Goal: Task Accomplishment & Management: Complete application form

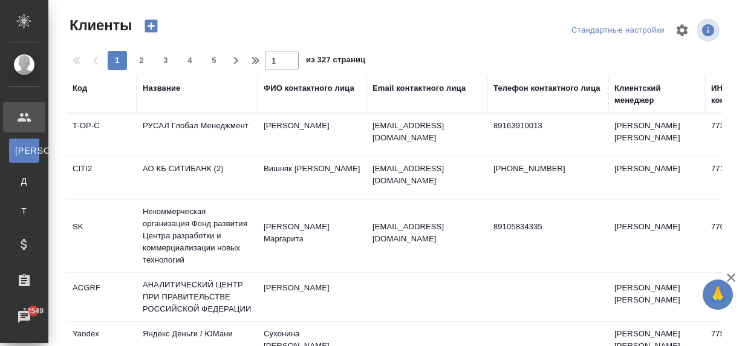
select select "RU"
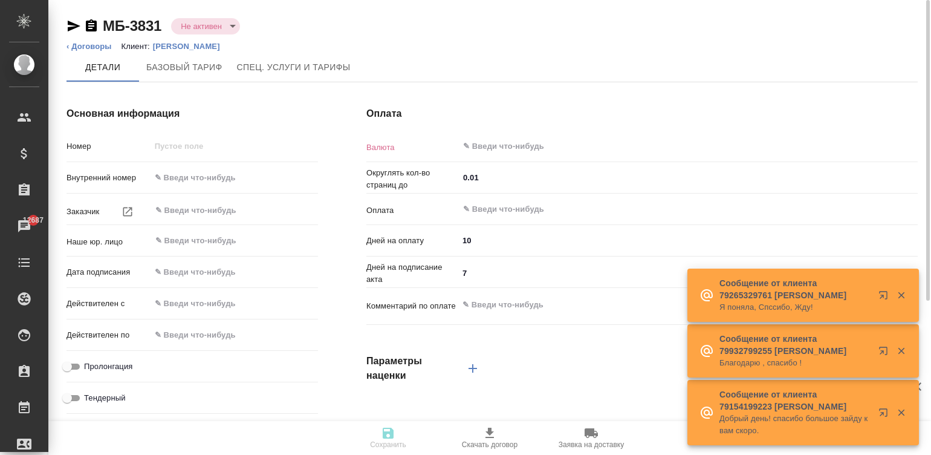
type input "МБ-3831"
type input "ООО "КАТЮША ПРИНТ""
type input "(МБ) ООО "Монблан""
type input "14.03.2025 09:00"
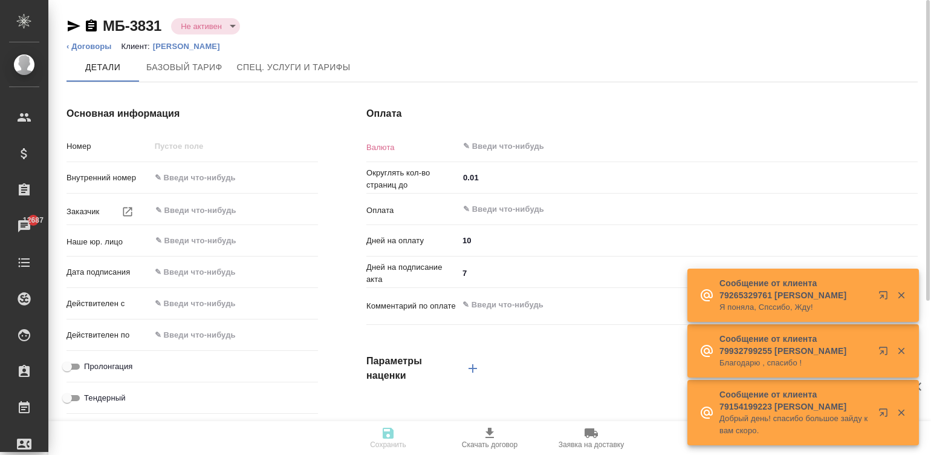
checkbox input "true"
type input "RUB"
type input "С даты подписания акта"
type textarea "x"
type input "Базовый ТП 2025"
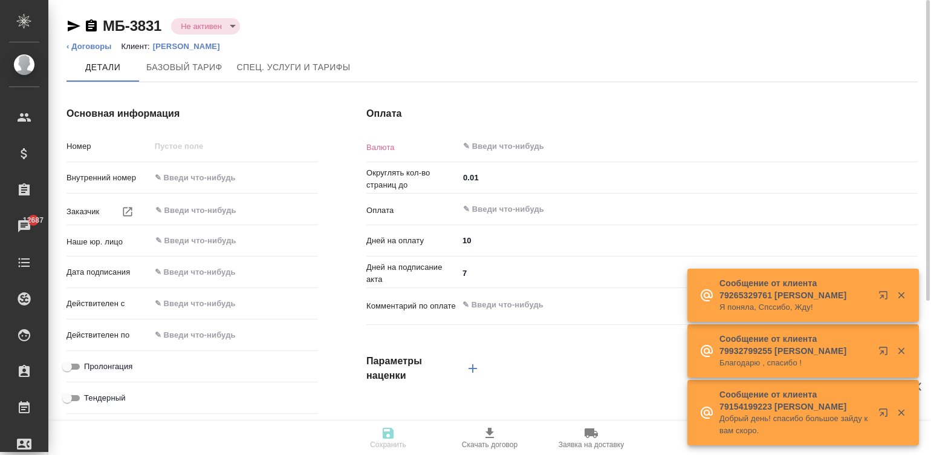
type input "russian2"
type input "basic"
type input "manual"
type input "client"
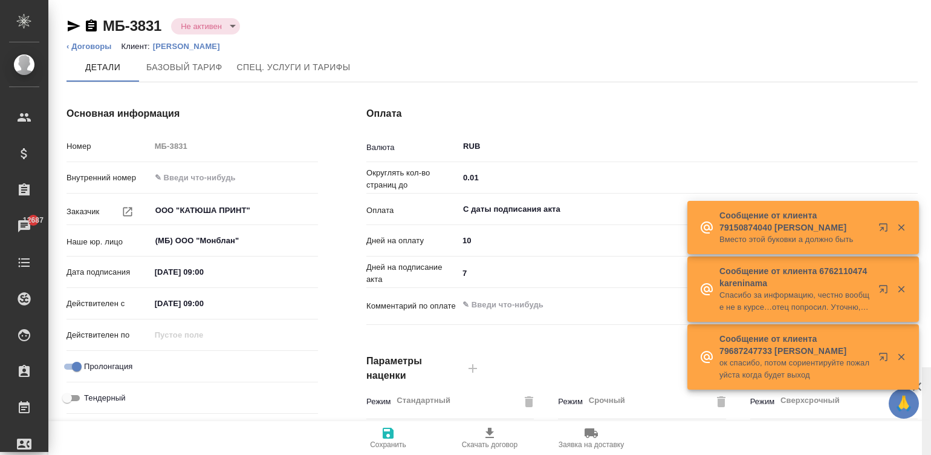
scroll to position [367, 0]
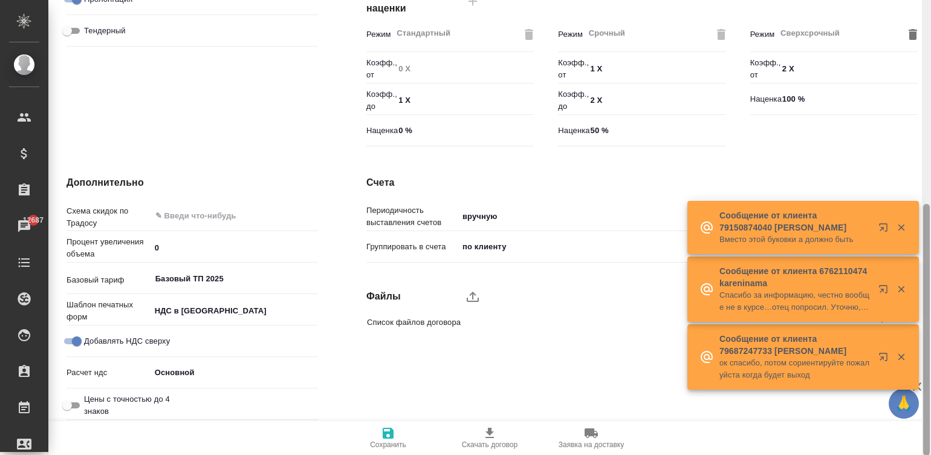
click at [930, 326] on div at bounding box center [926, 227] width 9 height 455
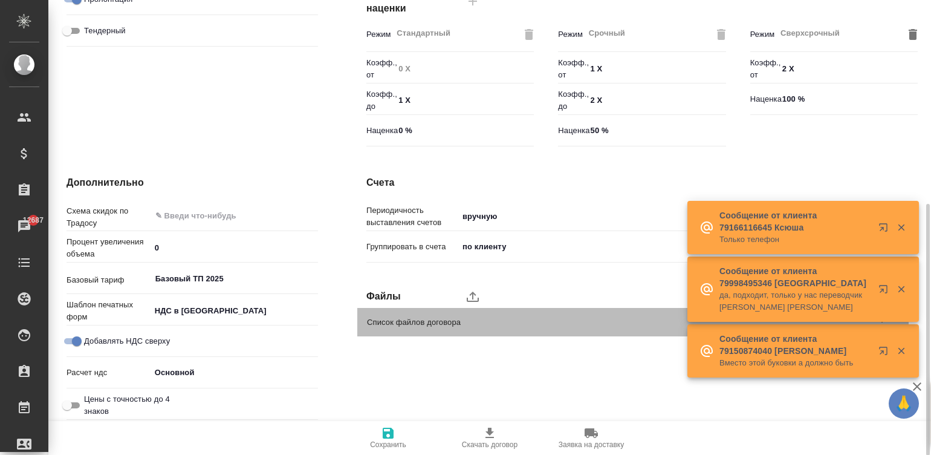
click at [560, 319] on span "Список файлов договора" at bounding box center [621, 322] width 508 height 12
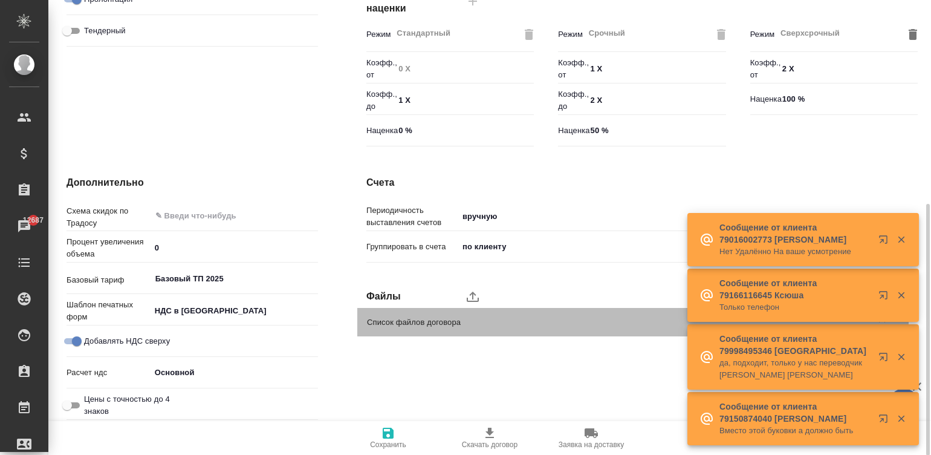
click at [560, 319] on span "Список файлов договора" at bounding box center [621, 322] width 508 height 12
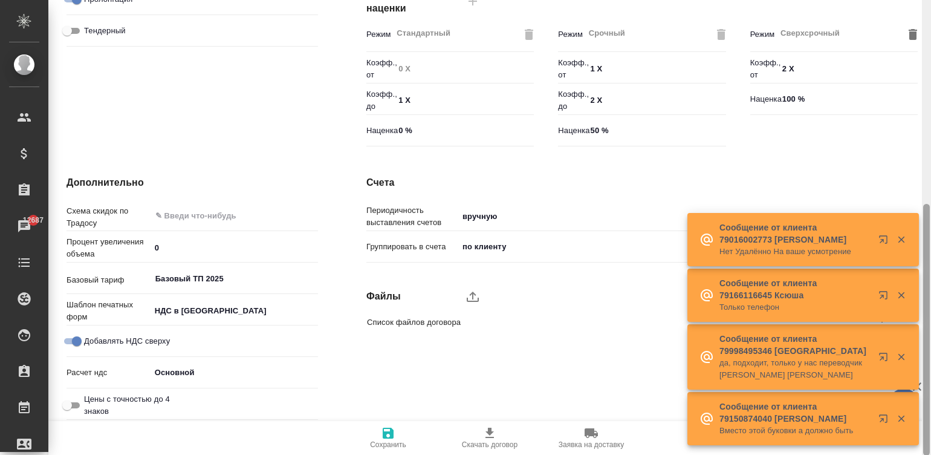
scroll to position [0, 0]
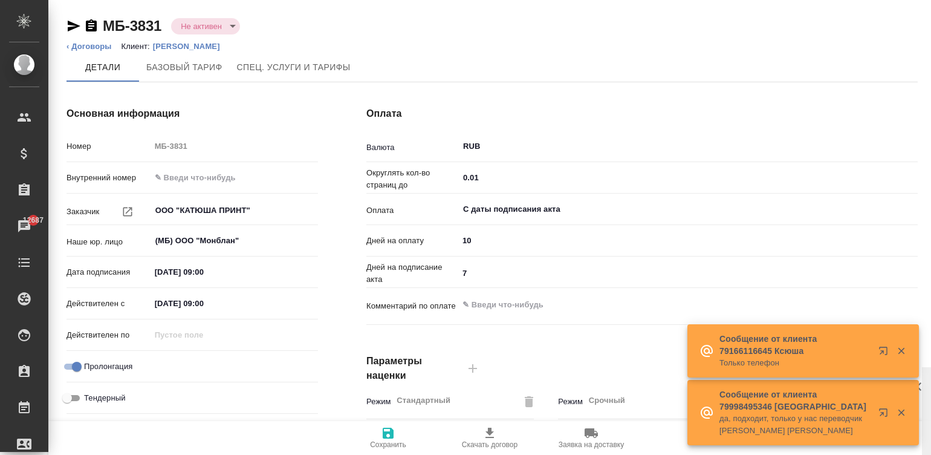
scroll to position [367, 0]
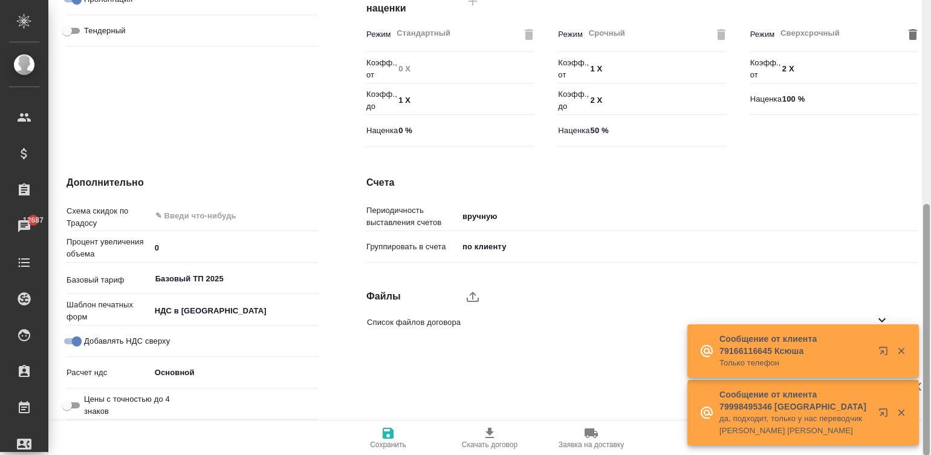
click at [927, 348] on div at bounding box center [926, 227] width 9 height 455
click at [462, 295] on label "upload" at bounding box center [472, 296] width 29 height 29
click at [0, 0] on input "upload" at bounding box center [0, 0] width 0 height 0
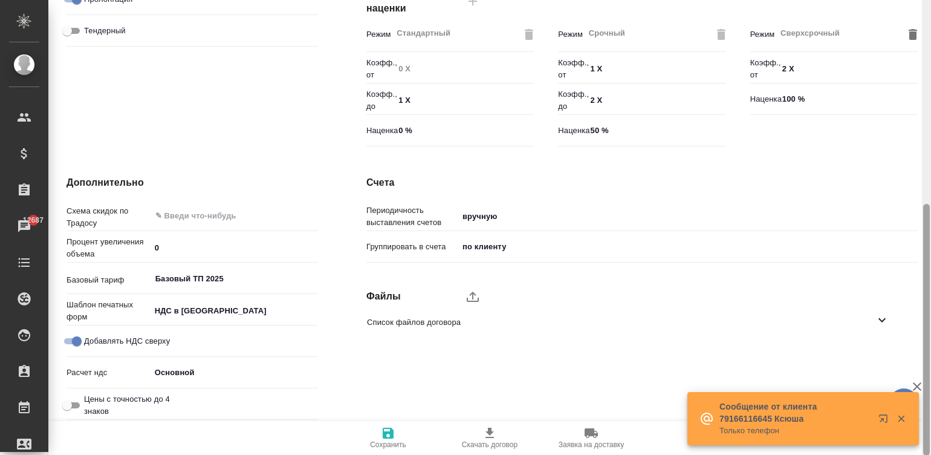
type textarea "x"
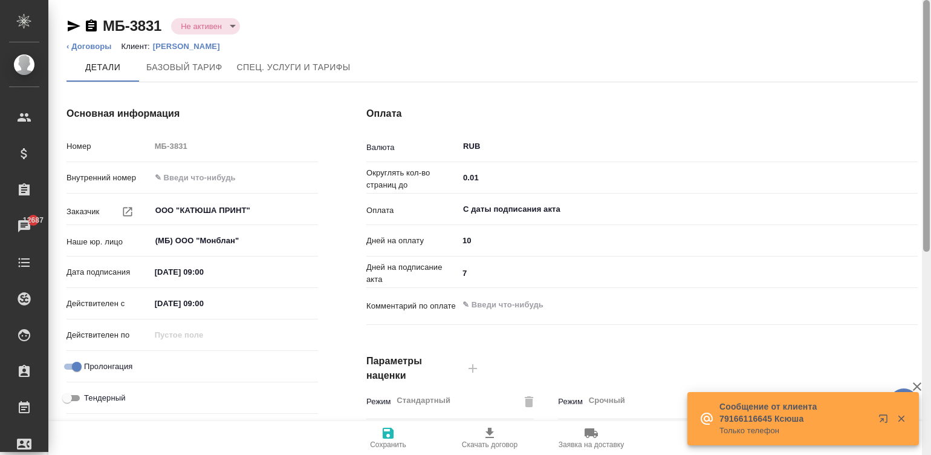
click at [928, 76] on div at bounding box center [926, 227] width 9 height 455
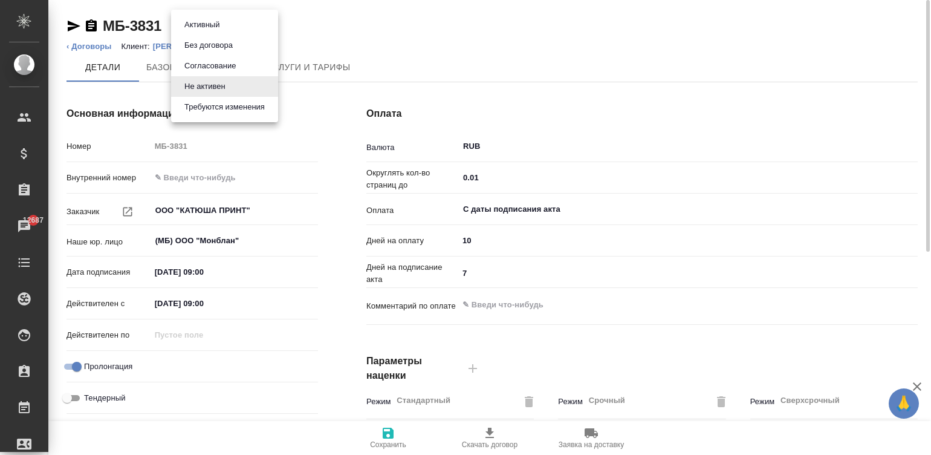
click at [226, 21] on body "🙏 .cls-1 fill:#fff; AWATERA Малинина Мария m.malinina Клиенты Спецификации Зака…" at bounding box center [465, 227] width 931 height 455
click at [218, 19] on button "Активный" at bounding box center [202, 24] width 42 height 13
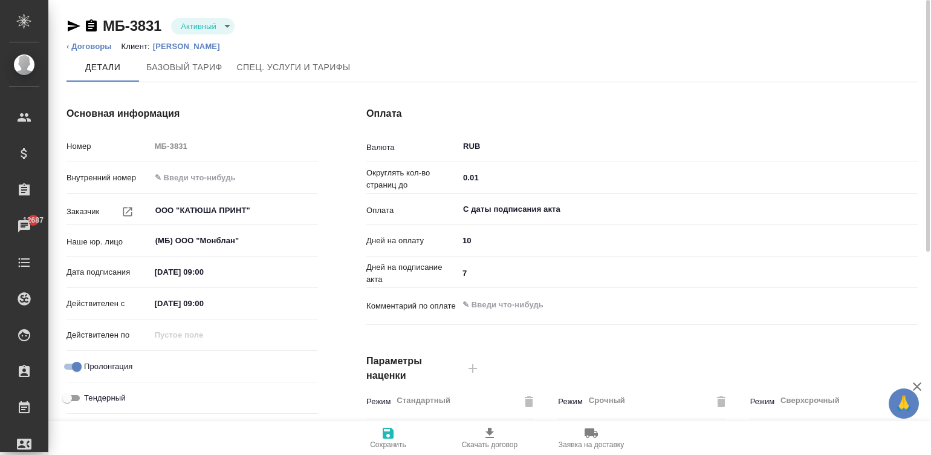
type input "Базовый ТП 2025"
type textarea "x"
click at [387, 436] on icon "button" at bounding box center [388, 433] width 15 height 15
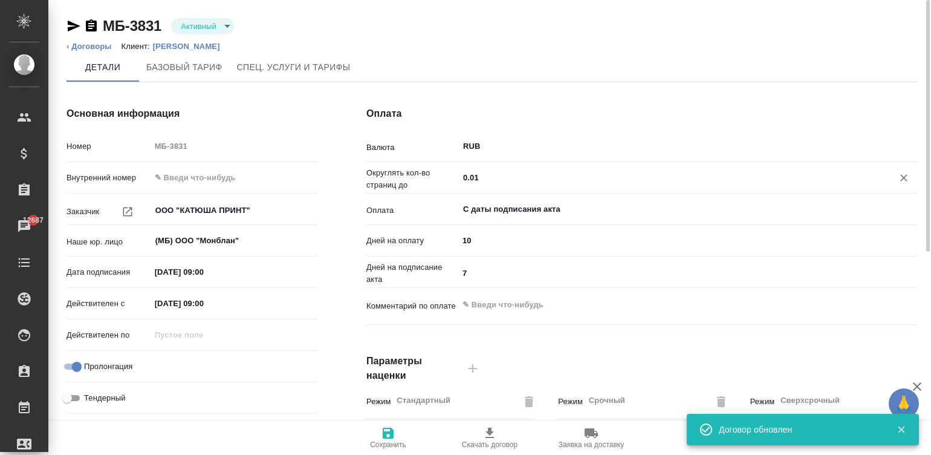
type input "Базовый ТП 2025"
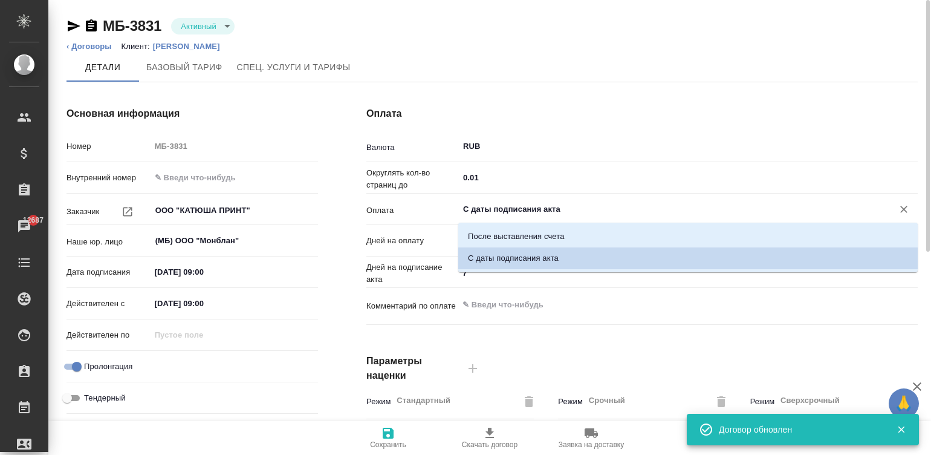
click at [527, 202] on input "С даты подписания акта" at bounding box center [668, 209] width 412 height 15
